Goal: Task Accomplishment & Management: Manage account settings

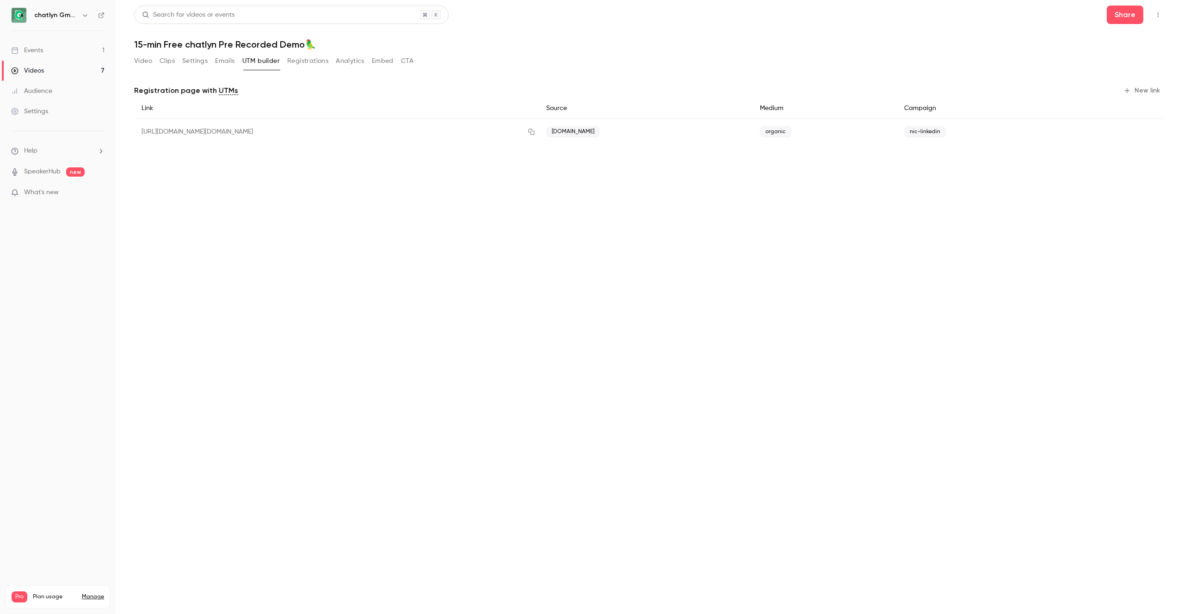
click at [292, 65] on button "Registrations" at bounding box center [307, 61] width 41 height 15
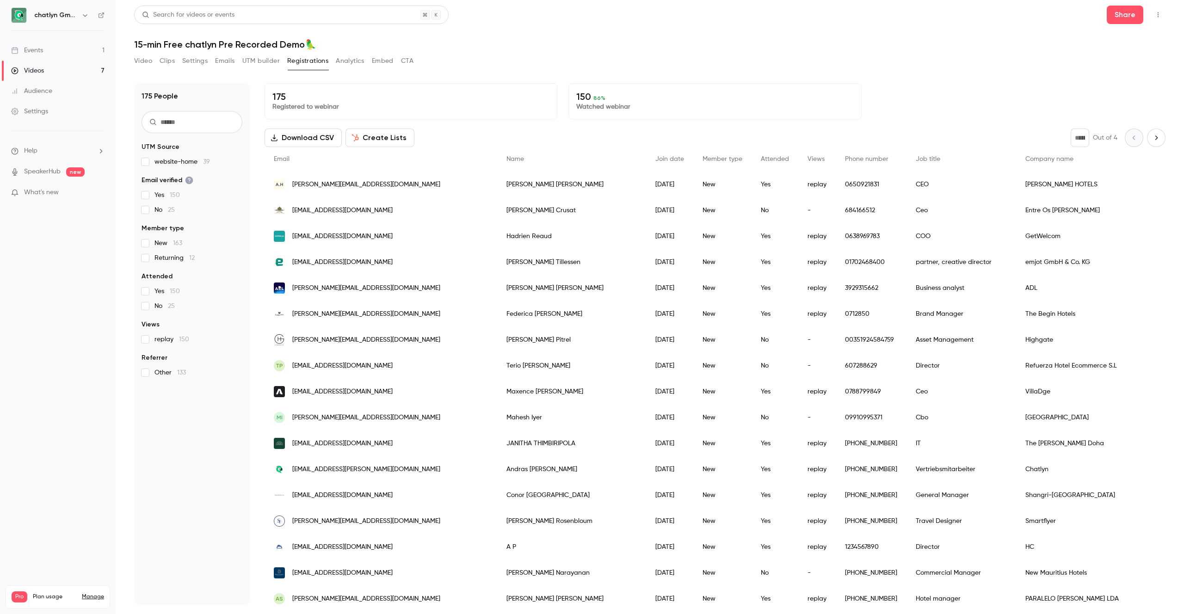
click at [43, 49] on link "Events 1" at bounding box center [58, 50] width 116 height 20
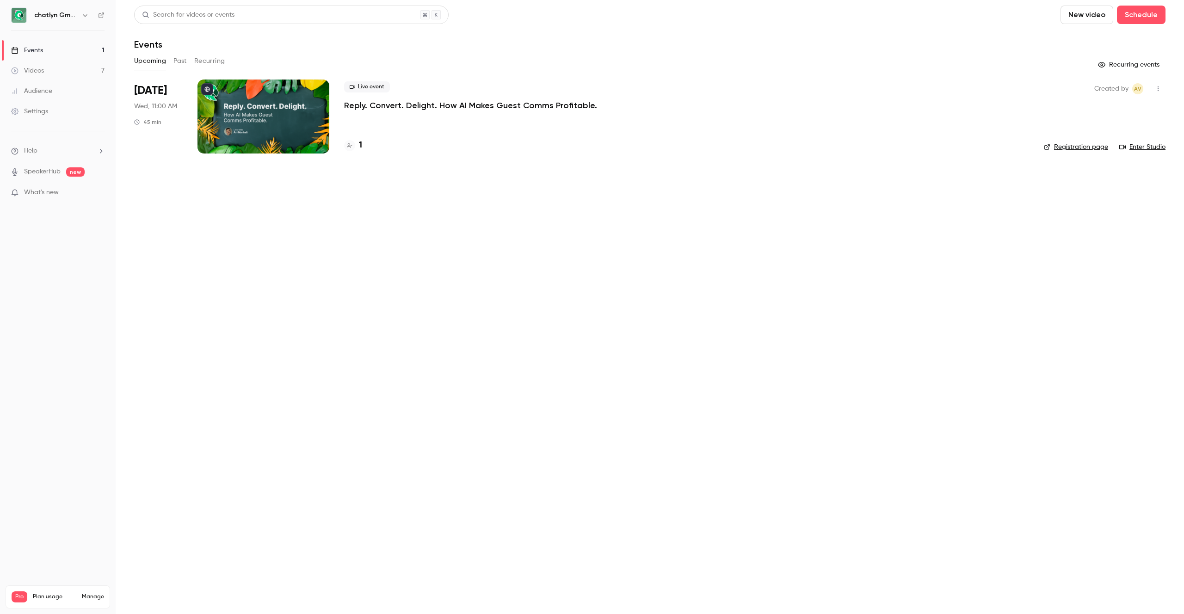
click at [347, 105] on p "Reply. Convert. Delight. How AI Makes Guest Comms Profitable." at bounding box center [470, 105] width 253 height 11
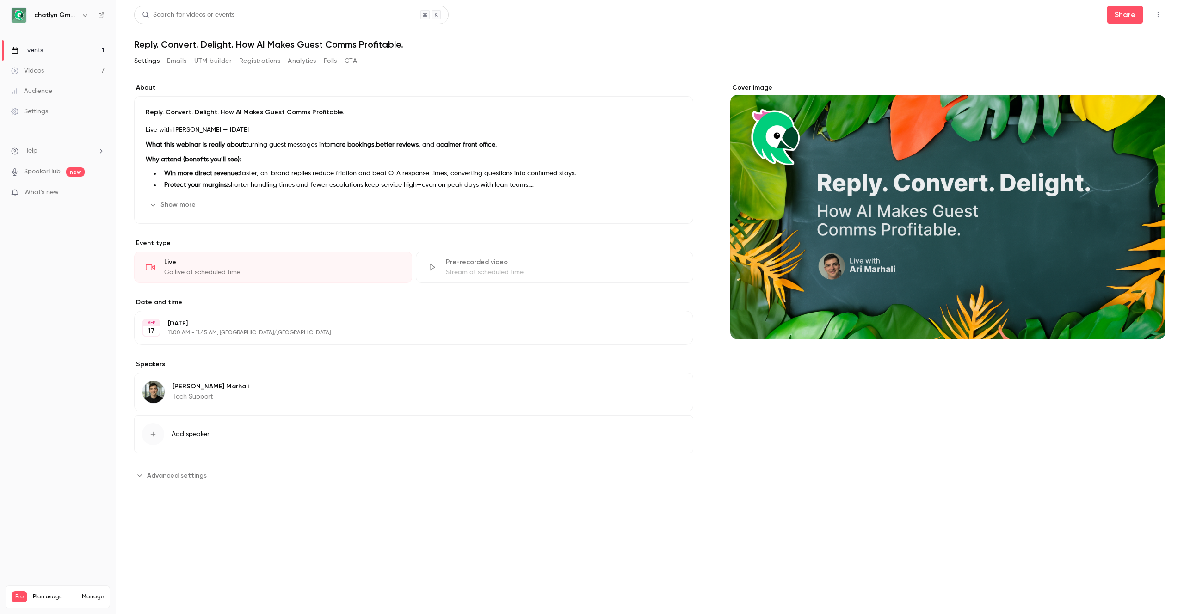
click at [270, 64] on button "Registrations" at bounding box center [259, 61] width 41 height 15
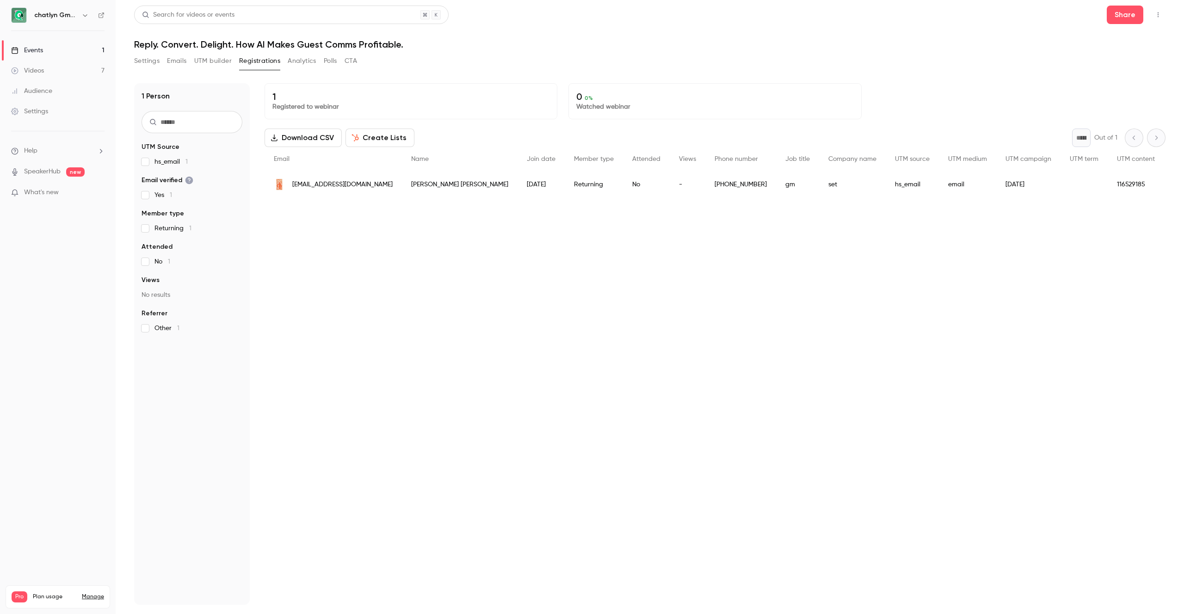
click at [885, 186] on div "hs_email" at bounding box center [911, 185] width 53 height 26
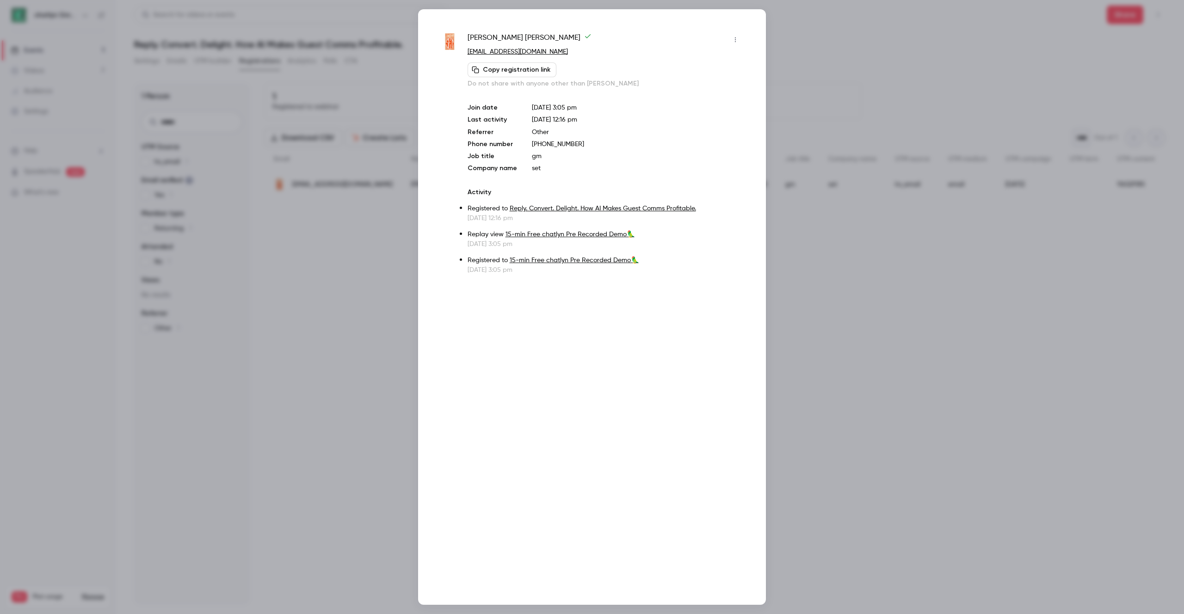
drag, startPoint x: 349, startPoint y: 161, endPoint x: 355, endPoint y: 160, distance: 6.5
click at [350, 161] on div at bounding box center [592, 307] width 1184 height 614
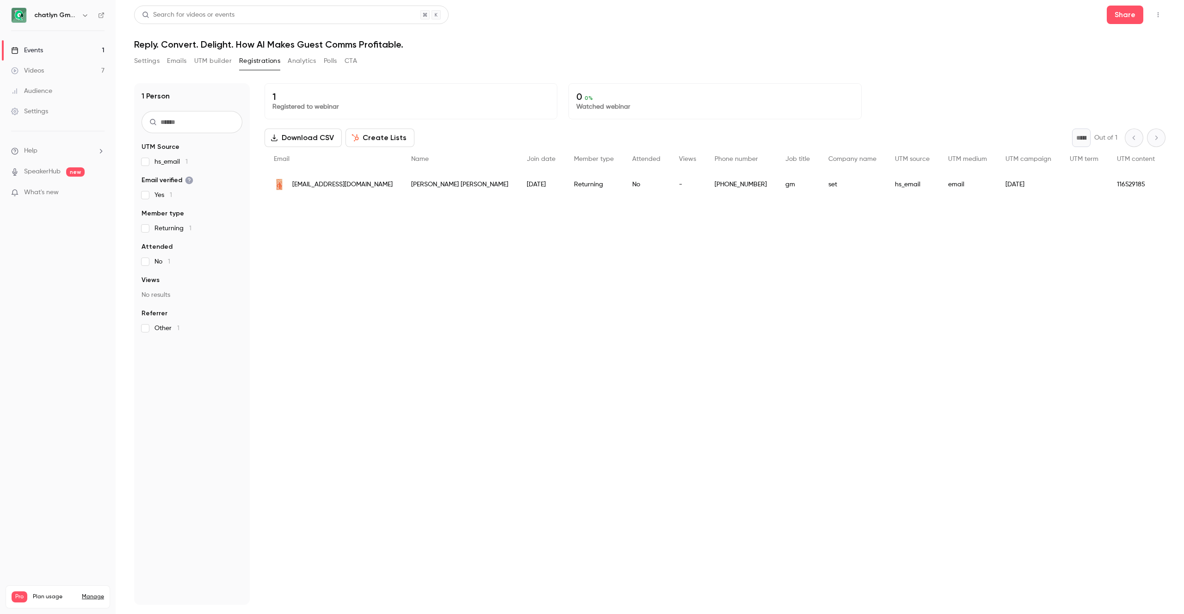
click at [213, 63] on button "UTM builder" at bounding box center [212, 61] width 37 height 15
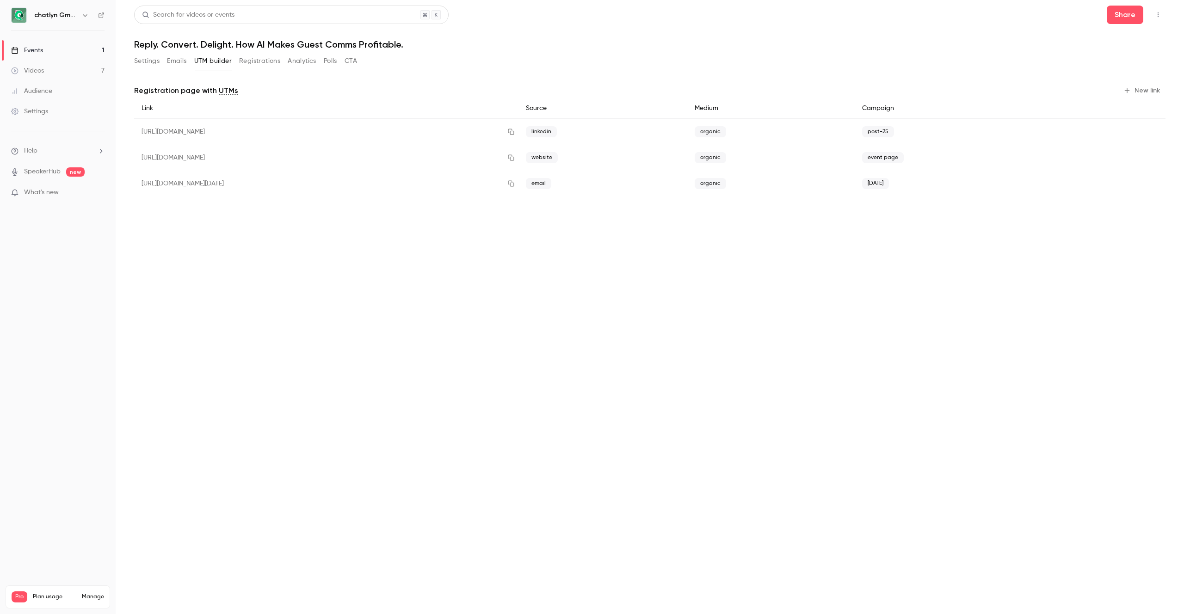
click at [181, 61] on button "Emails" at bounding box center [176, 61] width 19 height 15
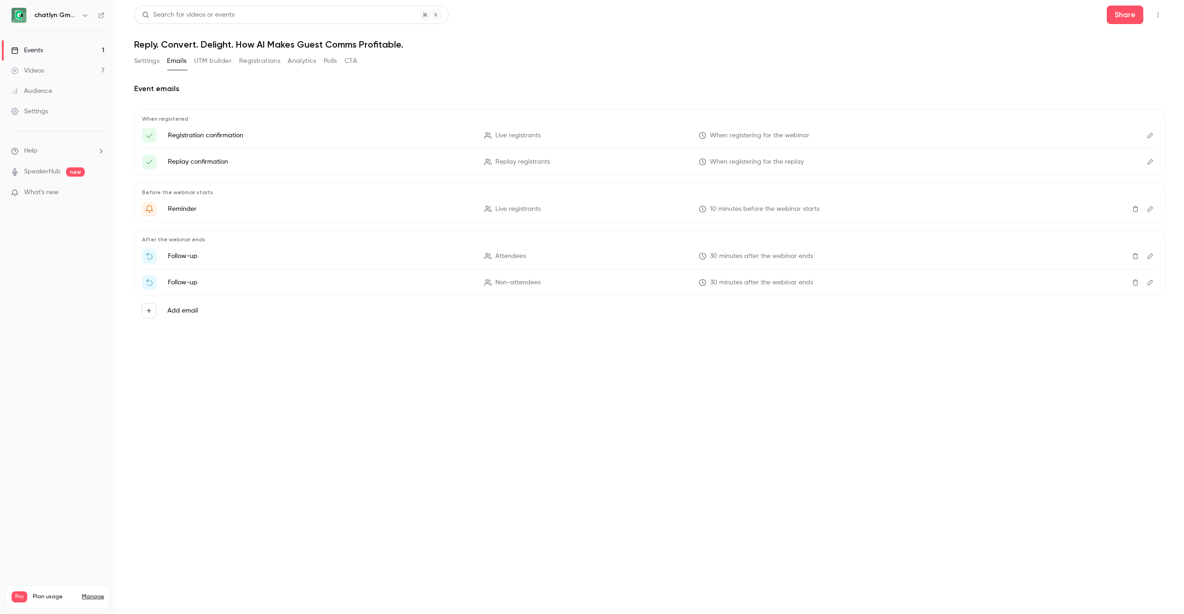
click at [143, 62] on button "Settings" at bounding box center [146, 61] width 25 height 15
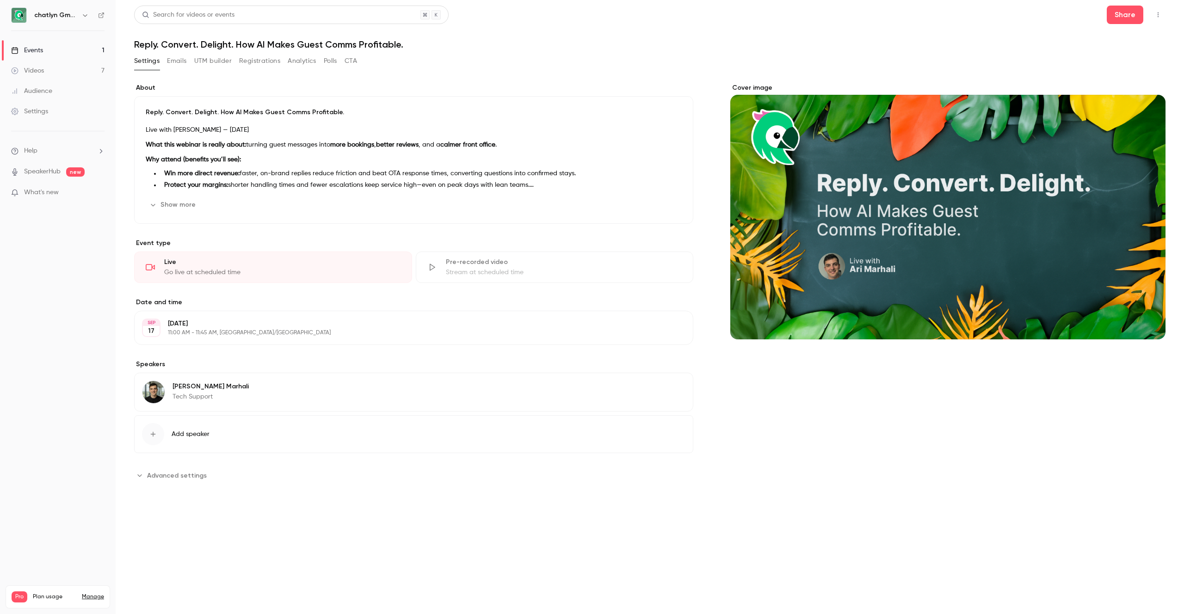
click at [301, 67] on button "Analytics" at bounding box center [302, 61] width 29 height 15
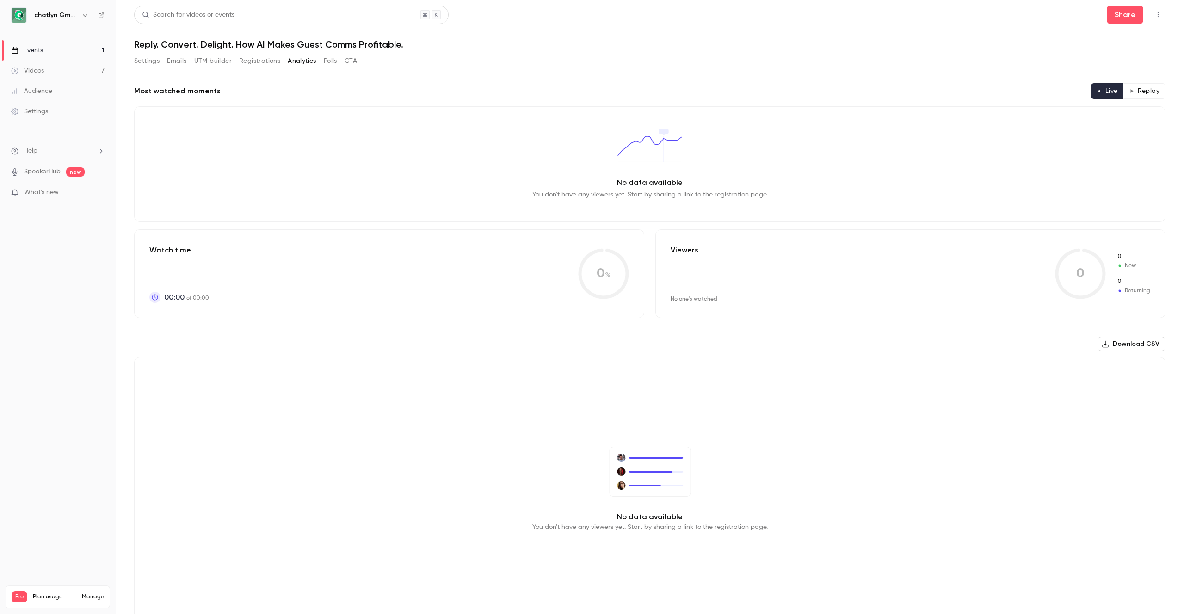
click at [266, 62] on button "Registrations" at bounding box center [259, 61] width 41 height 15
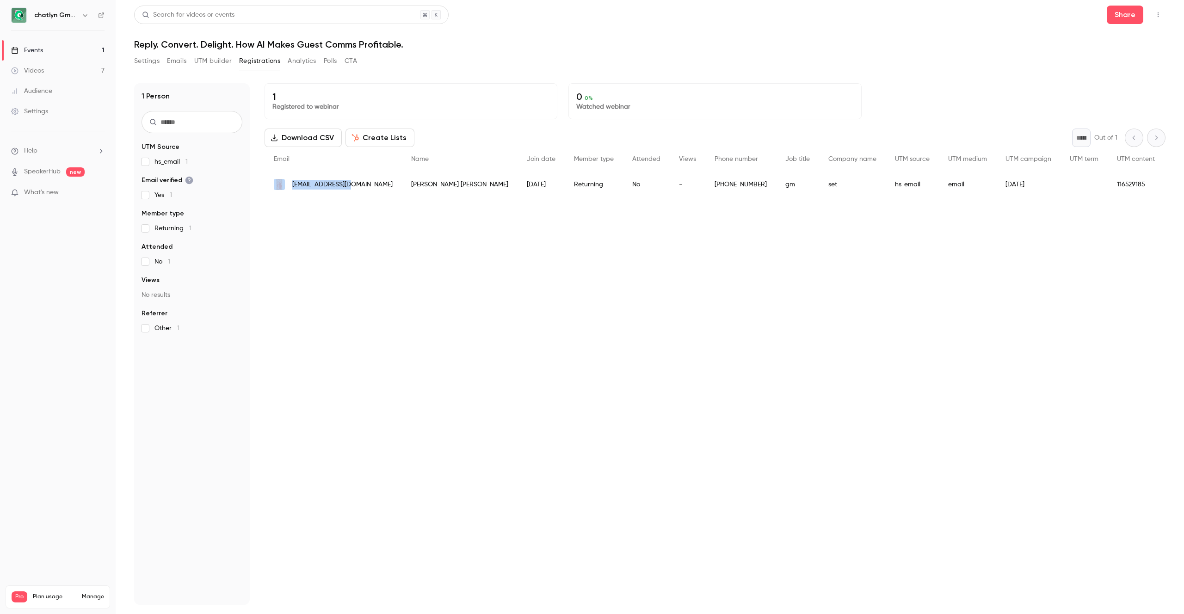
drag, startPoint x: 352, startPoint y: 186, endPoint x: 288, endPoint y: 186, distance: 64.7
click at [288, 186] on div "[EMAIL_ADDRESS][DOMAIN_NAME]" at bounding box center [332, 185] width 137 height 26
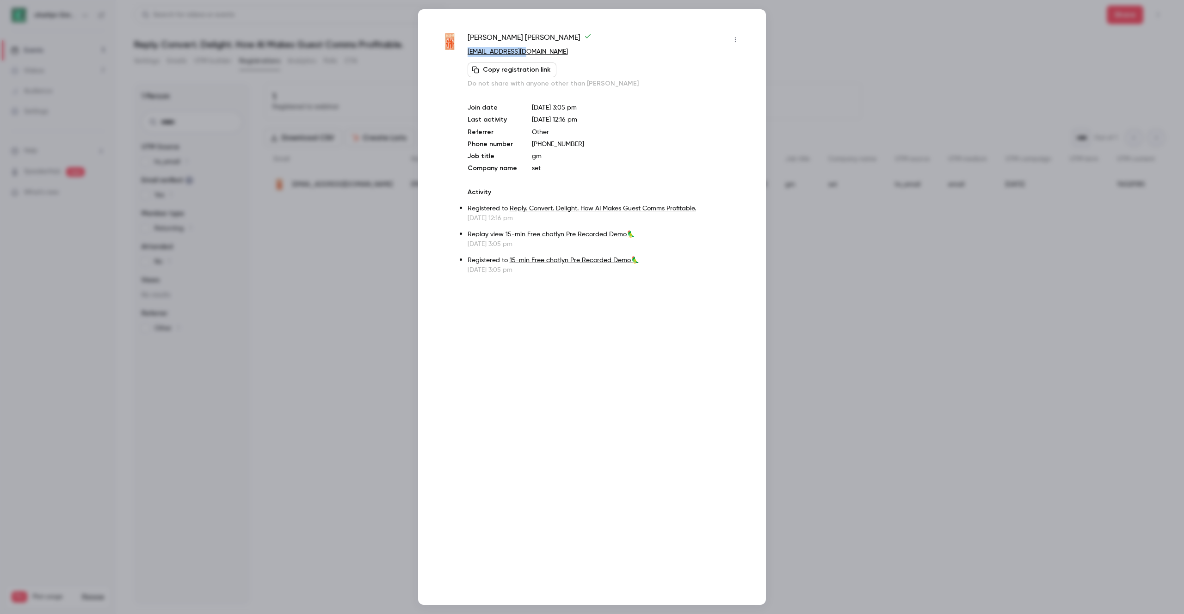
drag, startPoint x: 538, startPoint y: 49, endPoint x: 466, endPoint y: 53, distance: 71.8
click at [466, 53] on div "Juraj Marko [EMAIL_ADDRESS][DOMAIN_NAME] Copy registration link Do not share wi…" at bounding box center [591, 153] width 301 height 242
copy link "[EMAIL_ADDRESS][DOMAIN_NAME]"
